Goal: Entertainment & Leisure: Consume media (video, audio)

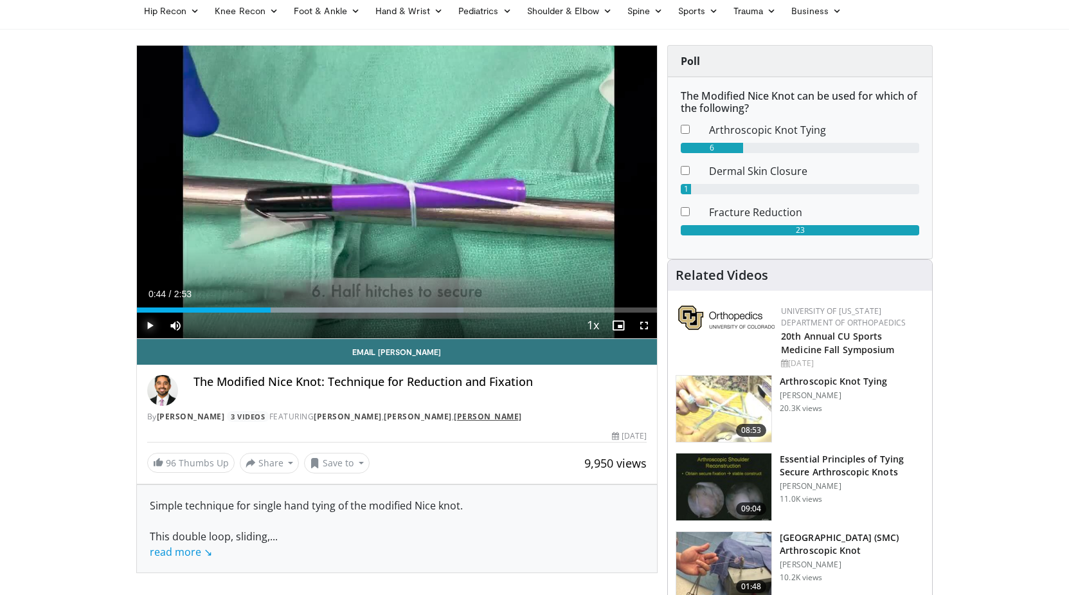
scroll to position [66, 0]
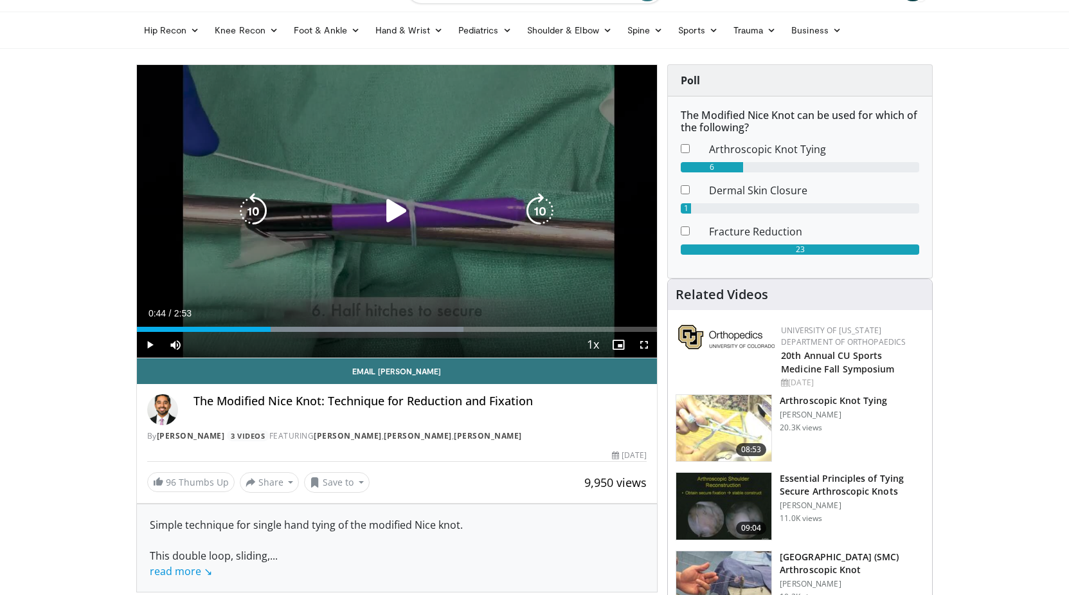
click at [394, 216] on icon "Video Player" at bounding box center [397, 211] width 36 height 36
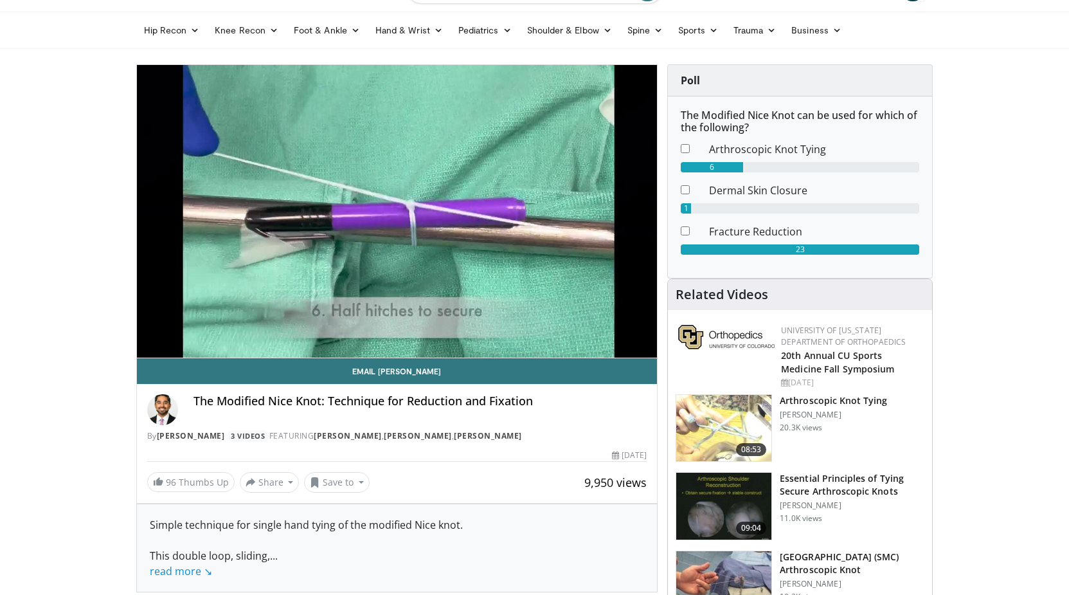
click at [150, 342] on div "10 seconds Tap to unmute" at bounding box center [397, 211] width 521 height 293
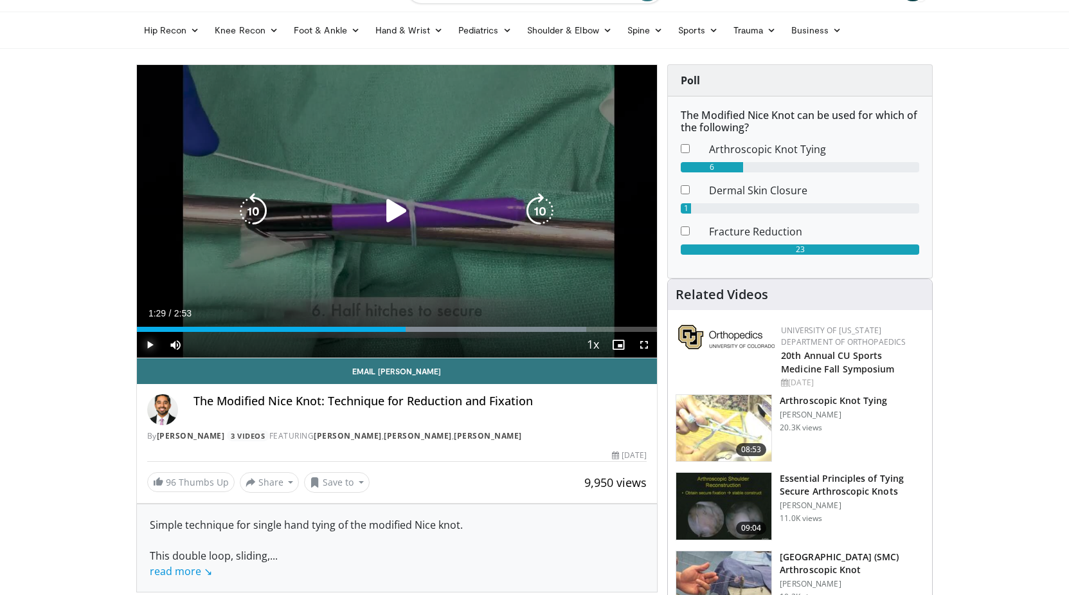
click at [150, 342] on span "Video Player" at bounding box center [150, 345] width 26 height 26
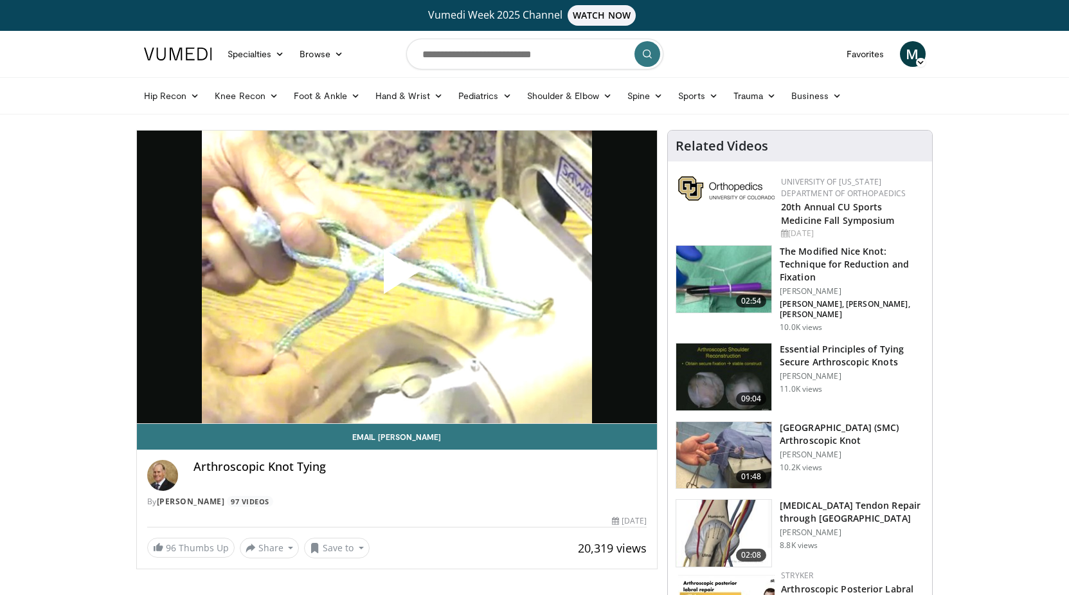
click at [397, 277] on span "Video Player" at bounding box center [397, 277] width 0 height 0
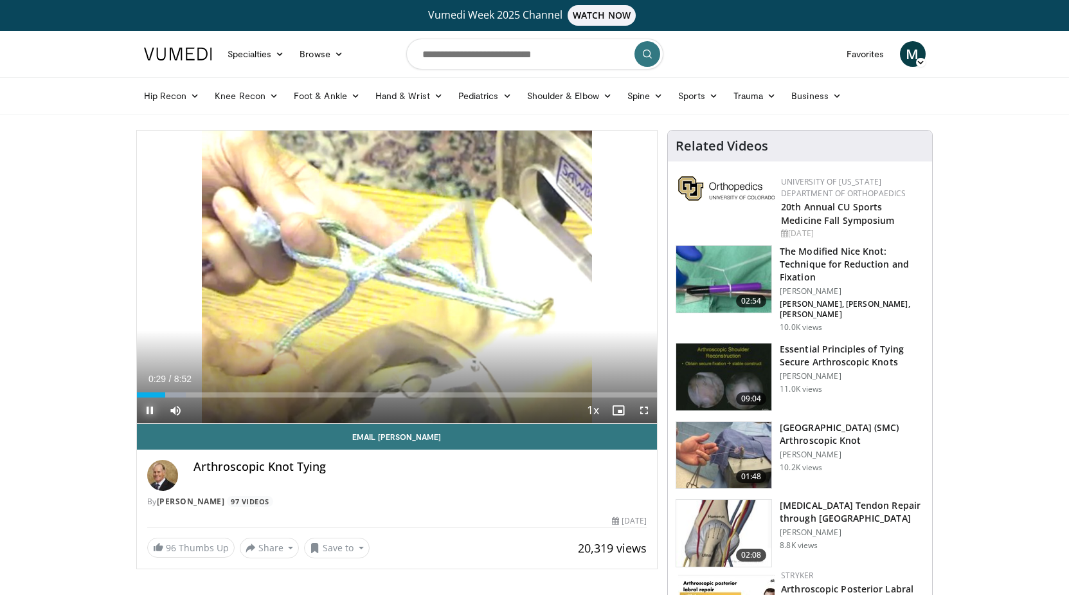
click at [150, 409] on span "Video Player" at bounding box center [150, 410] width 26 height 26
